Goal: Navigation & Orientation: Find specific page/section

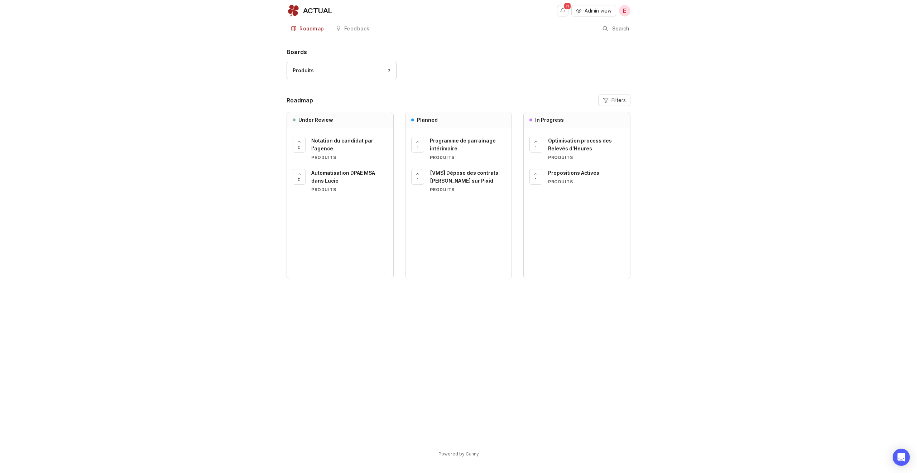
click at [454, 176] on div "[VMS] Dépose des contrats [PERSON_NAME] sur Pixid" at bounding box center [468, 177] width 76 height 16
click at [326, 140] on span "Notation du candidat par l'agence" at bounding box center [342, 145] width 62 height 14
